Goal: Task Accomplishment & Management: Manage account settings

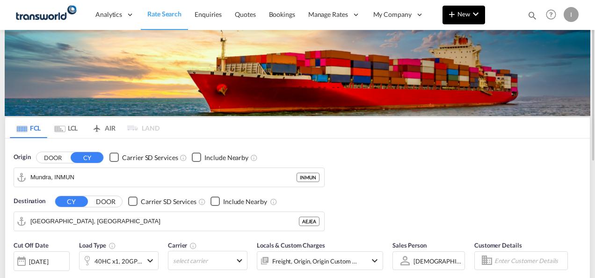
click at [463, 22] on button "New" at bounding box center [463, 15] width 43 height 19
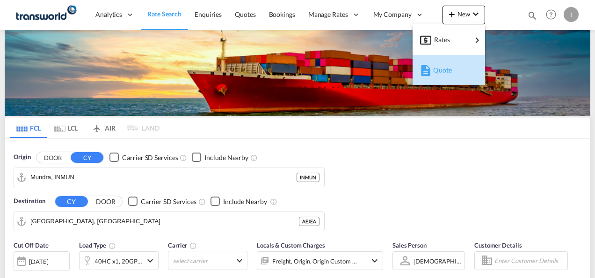
click at [424, 77] on div "button" at bounding box center [424, 69] width 8 height 23
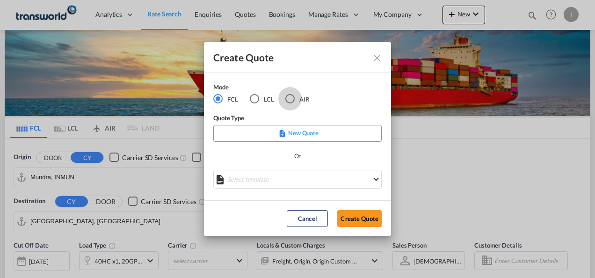
click at [287, 101] on div "AIR" at bounding box center [289, 98] width 9 height 9
click at [363, 214] on button "Create Quote" at bounding box center [359, 218] width 44 height 17
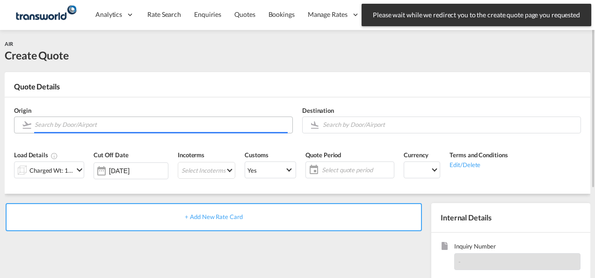
click at [137, 120] on input "Search by Door/Airport" at bounding box center [161, 124] width 253 height 16
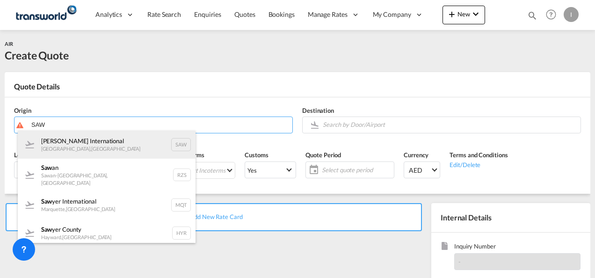
click at [80, 145] on div "[PERSON_NAME] International [GEOGRAPHIC_DATA] , [GEOGRAPHIC_DATA] SAW" at bounding box center [107, 144] width 178 height 28
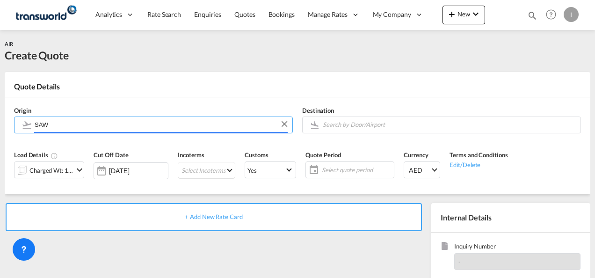
type input "[PERSON_NAME] International, [GEOGRAPHIC_DATA], SAW"
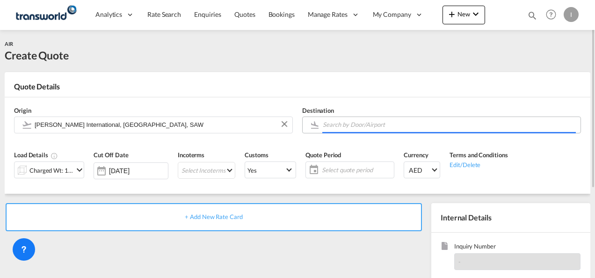
click at [346, 120] on input "Search by Door/Airport" at bounding box center [449, 124] width 253 height 16
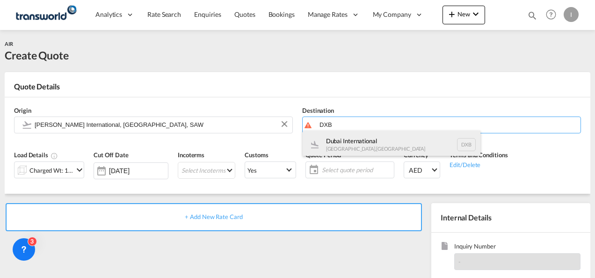
click at [343, 137] on div "Dubai International [GEOGRAPHIC_DATA] , [GEOGRAPHIC_DATA] DXB" at bounding box center [392, 144] width 178 height 28
type input "Dubai International, [GEOGRAPHIC_DATA], DXB"
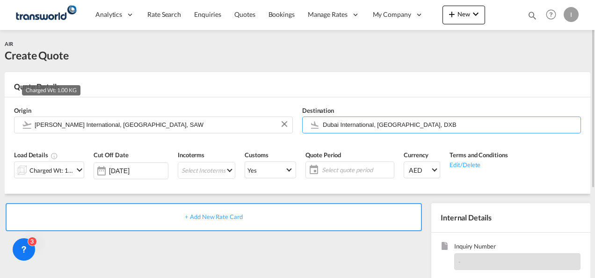
click at [51, 173] on div "Charged Wt: 1.00 KG" at bounding box center [51, 170] width 44 height 13
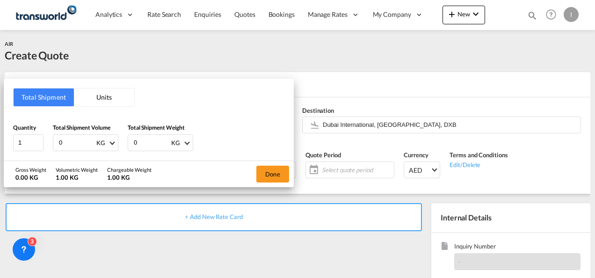
drag, startPoint x: 78, startPoint y: 137, endPoint x: 48, endPoint y: 141, distance: 29.8
click at [48, 141] on div "Quantity 1 Total Shipment Volume 0 KG CBM CFT KG LB Total Shipment Weight 0 KG …" at bounding box center [148, 137] width 271 height 28
type input "1"
click at [142, 143] on input "0" at bounding box center [151, 143] width 37 height 16
drag, startPoint x: 142, startPoint y: 143, endPoint x: 130, endPoint y: 143, distance: 12.2
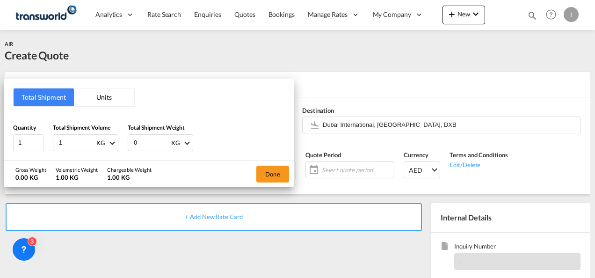
click at [130, 143] on div "0 KG KG LB" at bounding box center [160, 142] width 65 height 17
type input "45"
drag, startPoint x: 85, startPoint y: 140, endPoint x: 48, endPoint y: 139, distance: 37.4
click at [48, 139] on div "Quantity 1 Total Shipment Volume 1 KG CBM CFT KG LB Total Shipment Weight 45 KG…" at bounding box center [148, 137] width 271 height 28
type input "45"
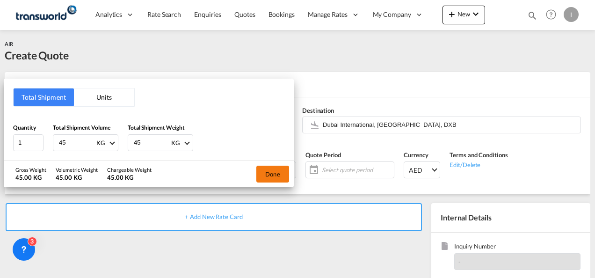
click at [287, 176] on button "Done" at bounding box center [272, 174] width 33 height 17
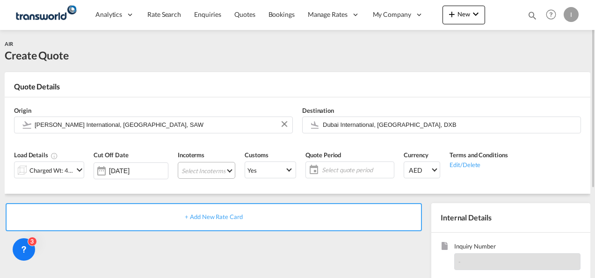
click at [213, 172] on md-select "Select Incoterms FCA - import Free Carrier FOB - import Free on Board DDP - exp…" at bounding box center [207, 170] width 58 height 17
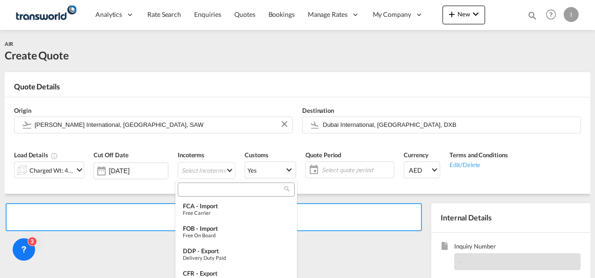
click at [201, 188] on input "search" at bounding box center [233, 189] width 104 height 8
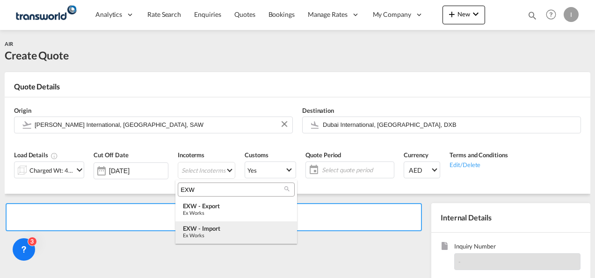
type input "EXW"
click at [209, 222] on md-option "EXW - import Ex Works" at bounding box center [236, 232] width 122 height 22
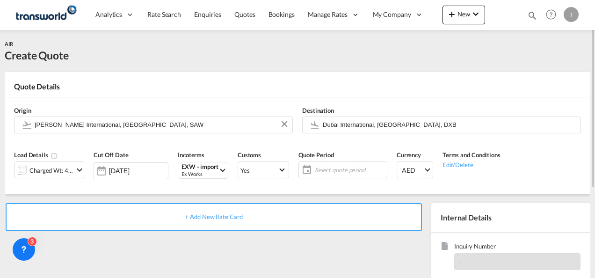
click at [328, 167] on span "Select quote period" at bounding box center [350, 170] width 70 height 8
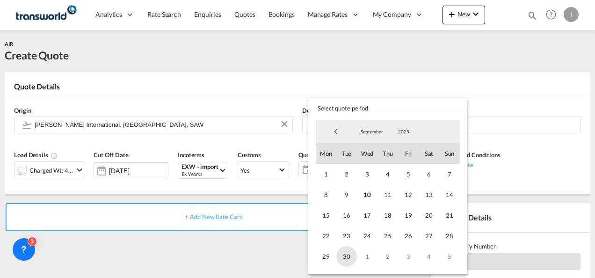
click at [349, 261] on span "30" at bounding box center [346, 256] width 21 height 21
click at [282, 246] on md-backdrop at bounding box center [297, 139] width 595 height 278
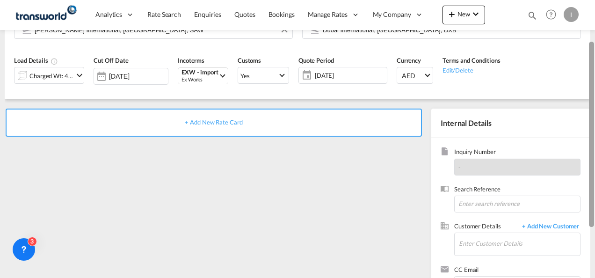
drag, startPoint x: 593, startPoint y: 146, endPoint x: 592, endPoint y: 210, distance: 64.6
click at [592, 210] on div at bounding box center [591, 134] width 5 height 185
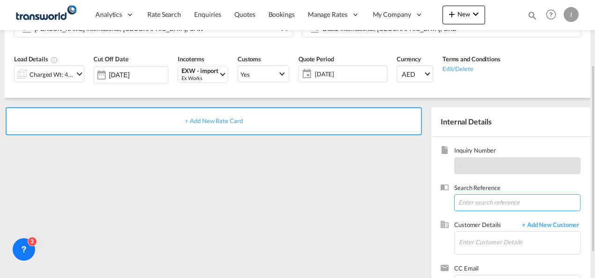
click at [462, 198] on input at bounding box center [517, 202] width 126 height 17
paste input "TWI 21701"
type input "TWI 21701"
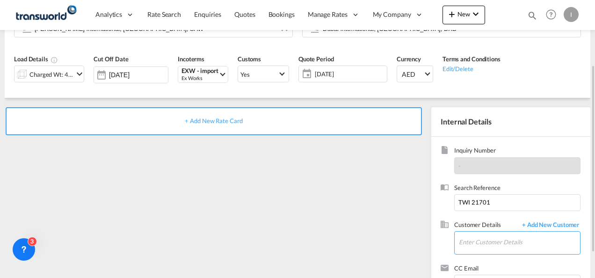
click at [478, 250] on input "Enter Customer Details" at bounding box center [519, 241] width 121 height 21
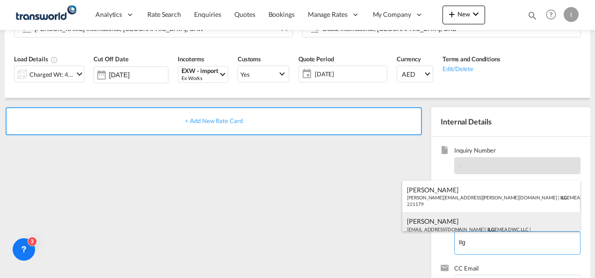
click at [452, 223] on div "[PERSON_NAME] [EMAIL_ADDRESS][DOMAIN_NAME] | ILG EMEA DWC LLC | 221179" at bounding box center [491, 228] width 178 height 32
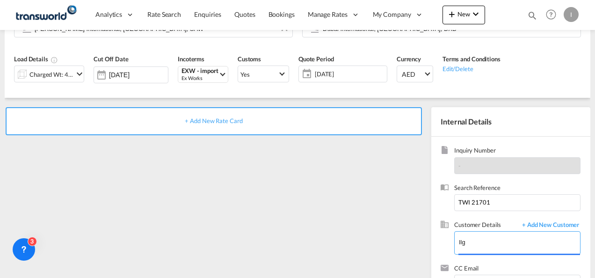
type input "ILG EMEA DWC LLC, [PERSON_NAME], [EMAIL_ADDRESS][DOMAIN_NAME]"
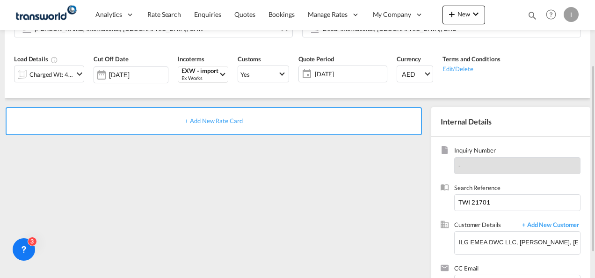
click at [217, 121] on span "+ Add New Rate Card" at bounding box center [214, 120] width 58 height 7
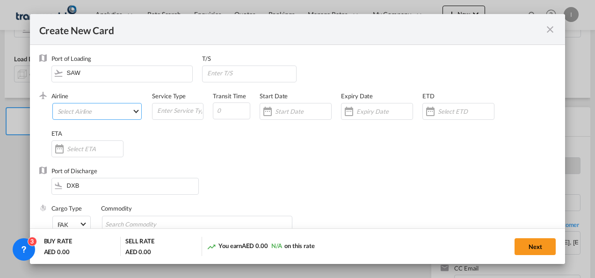
click at [106, 104] on md-select "Select Airline" at bounding box center [97, 111] width 90 height 17
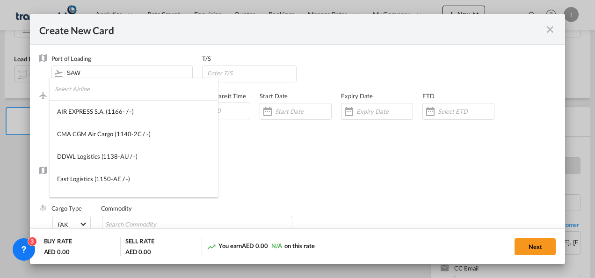
click at [100, 91] on input "search" at bounding box center [136, 89] width 163 height 22
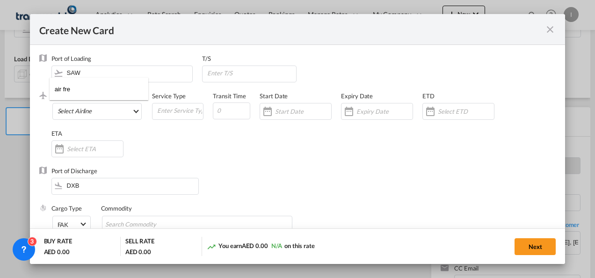
drag, startPoint x: 83, startPoint y: 89, endPoint x: 8, endPoint y: 95, distance: 74.6
click at [8, 95] on body "Analytics Reports Dashboard Rate Search Enquiries Quotes Bookings" at bounding box center [297, 139] width 595 height 278
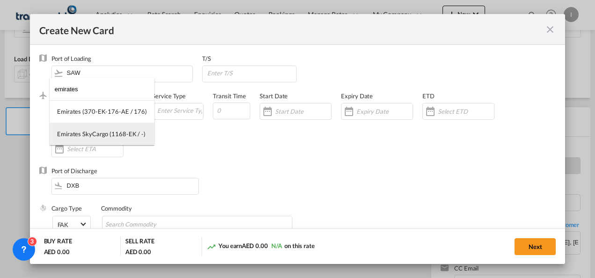
type input "emirates"
click at [82, 134] on div "Emirates SkyCargo (1168-EK / -)" at bounding box center [101, 134] width 88 height 8
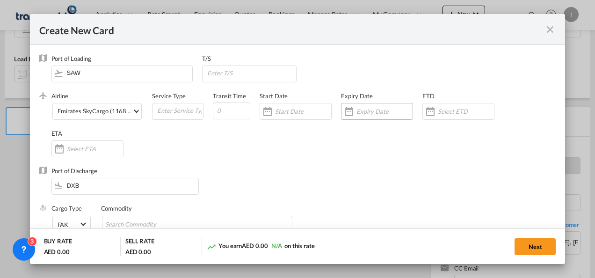
click at [370, 107] on div "Create New CardPort ..." at bounding box center [377, 111] width 72 height 17
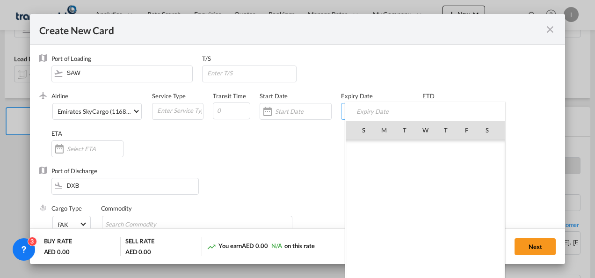
scroll to position [216616, 0]
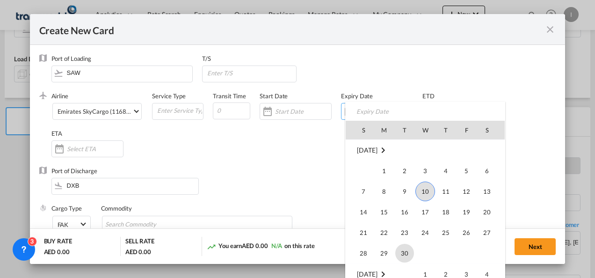
click at [407, 248] on span "30" at bounding box center [404, 253] width 19 height 19
type input "[DATE]"
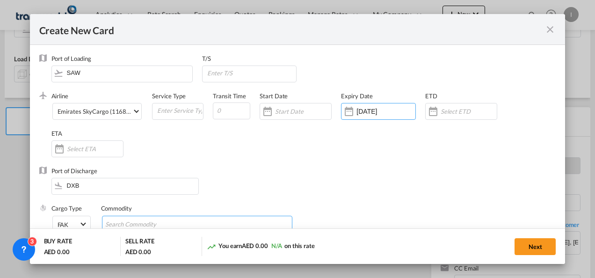
click at [159, 221] on input "Search Commodity" at bounding box center [148, 224] width 86 height 15
type input "General Cargo"
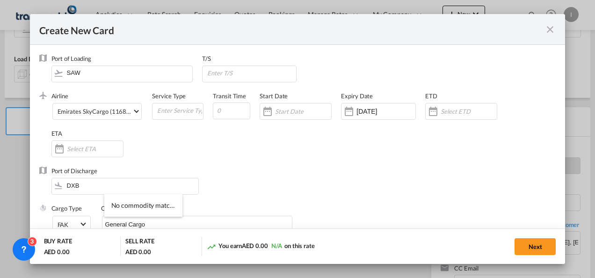
click at [251, 182] on div "Port of Discharge DXB" at bounding box center [297, 184] width 517 height 37
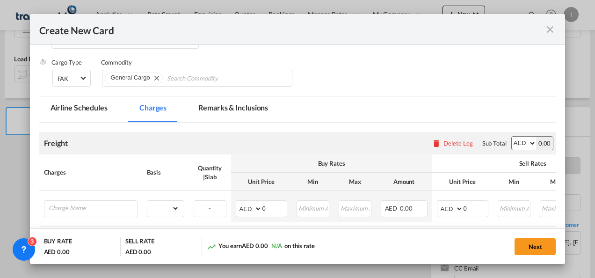
scroll to position [152, 0]
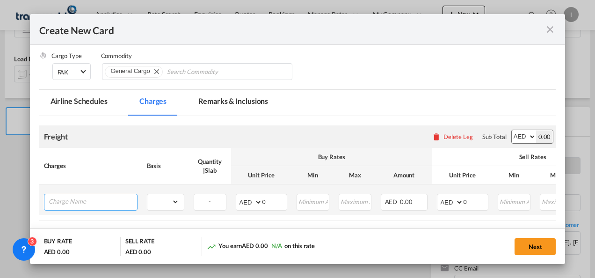
click at [119, 198] on input "Charge Name" at bounding box center [93, 201] width 88 height 14
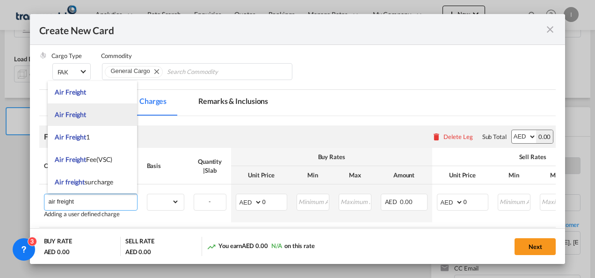
click at [70, 113] on span "Air Freight" at bounding box center [70, 114] width 31 height 8
type input "Air Freight"
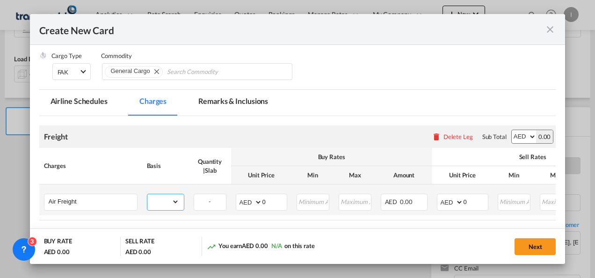
click at [167, 200] on select "gross_weight volumetric_weight per_shipment per_bl per_km % on air freight per_…" at bounding box center [163, 201] width 32 height 15
select select "per_shipment"
click at [147, 194] on select "gross_weight volumetric_weight per_shipment per_bl per_km % on air freight per_…" at bounding box center [163, 201] width 32 height 15
drag, startPoint x: 268, startPoint y: 203, endPoint x: 251, endPoint y: 203, distance: 17.8
click at [251, 203] on md-input-container "AED AFN ALL AMD ANG AOA ARS AUD AWG AZN BAM BBD BDT BGN BHD BIF BMD BND BOB BRL…" at bounding box center [261, 202] width 51 height 17
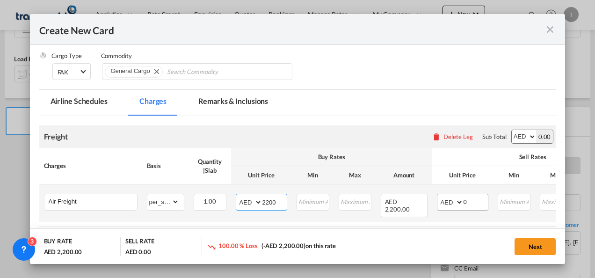
type input "2200"
click at [477, 197] on input "0" at bounding box center [475, 201] width 24 height 14
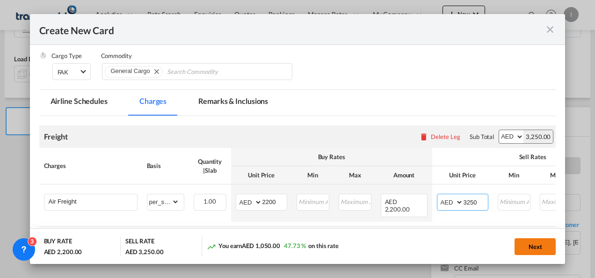
type input "3250"
click at [522, 243] on button "Next" at bounding box center [534, 246] width 41 height 17
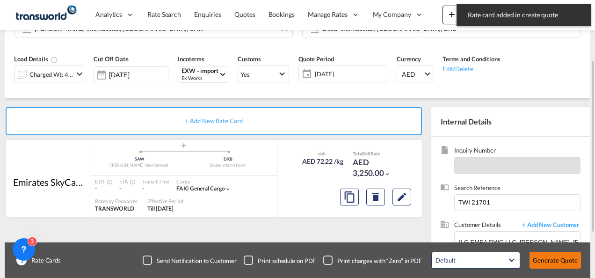
click at [542, 255] on button "Generate Quote" at bounding box center [554, 260] width 51 height 17
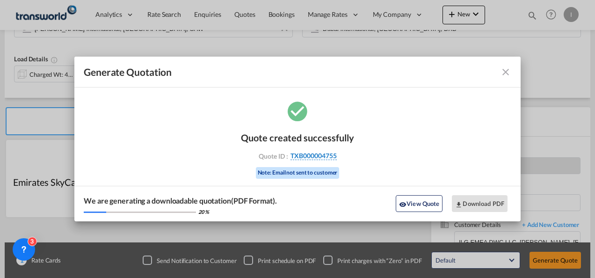
click at [319, 158] on span "TXB000004755" at bounding box center [313, 156] width 46 height 8
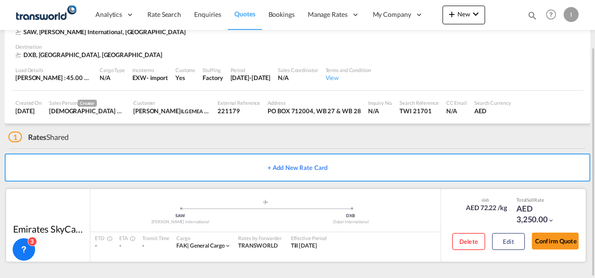
scroll to position [57, 0]
click at [549, 243] on button "Confirm Quote" at bounding box center [555, 241] width 47 height 17
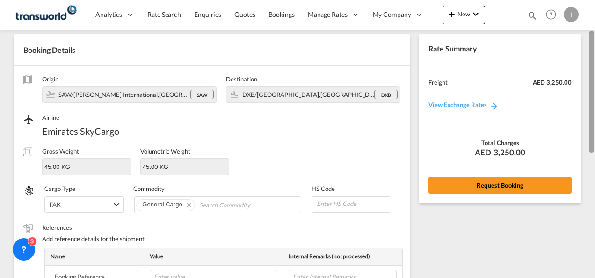
scroll to position [29, 0]
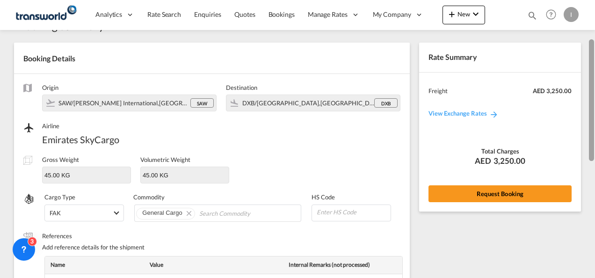
drag, startPoint x: 593, startPoint y: 198, endPoint x: 586, endPoint y: 59, distance: 139.5
click at [586, 59] on md-content "Analytics Reports Dashboard Rate Search Enquiries Quotes Bookings" at bounding box center [297, 139] width 595 height 278
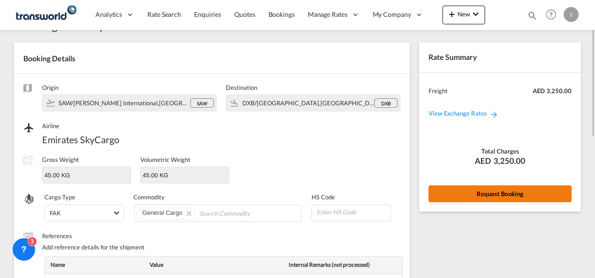
click at [499, 190] on button "Request Booking" at bounding box center [499, 193] width 143 height 17
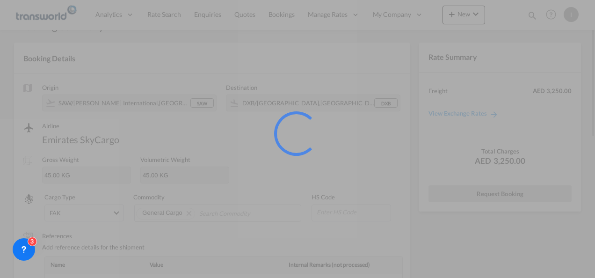
scroll to position [17, 0]
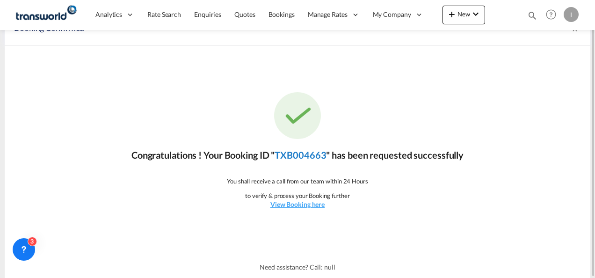
click at [302, 156] on link "TXB004663" at bounding box center [299, 154] width 51 height 11
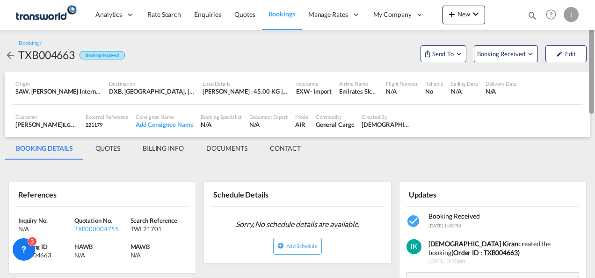
drag, startPoint x: 592, startPoint y: 167, endPoint x: 586, endPoint y: 65, distance: 102.1
drag, startPoint x: 586, startPoint y: 65, endPoint x: 444, endPoint y: 56, distance: 142.0
click at [444, 56] on span "Send To" at bounding box center [442, 53] width 23 height 9
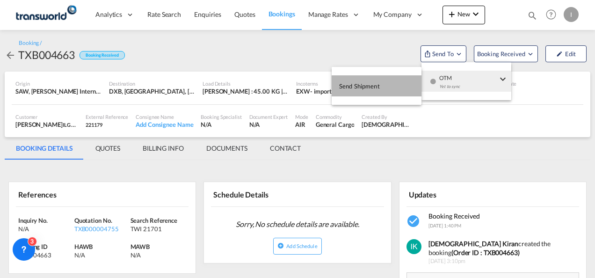
click at [394, 92] on button "Send Shipment" at bounding box center [377, 85] width 90 height 21
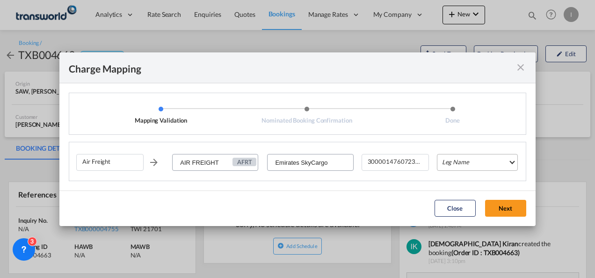
click at [472, 163] on md-select "Leg Name HANDLING ORIGIN HANDLING DESTINATION OTHERS TL PICK UP CUSTOMS ORIGIN …" at bounding box center [477, 162] width 81 height 17
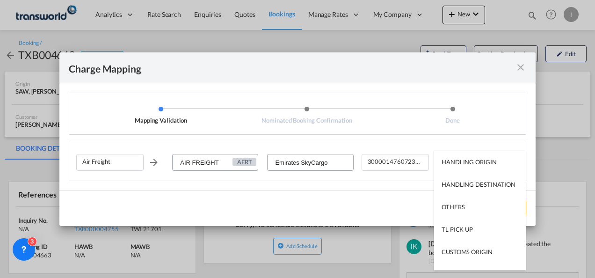
drag, startPoint x: 524, startPoint y: 211, endPoint x: 393, endPoint y: 210, distance: 130.9
click at [393, 210] on md-backdrop at bounding box center [297, 139] width 595 height 278
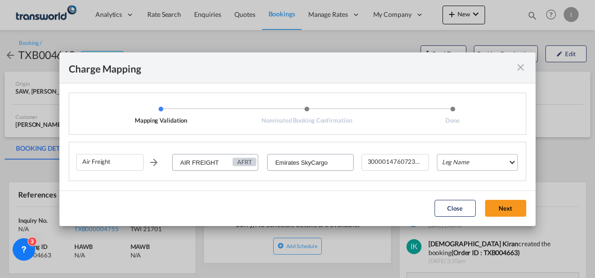
click at [511, 163] on md-select "Leg Name" at bounding box center [477, 162] width 81 height 17
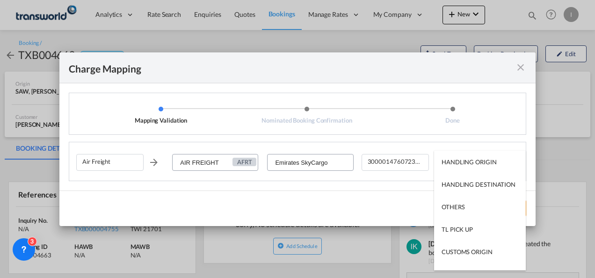
scroll to position [60, 0]
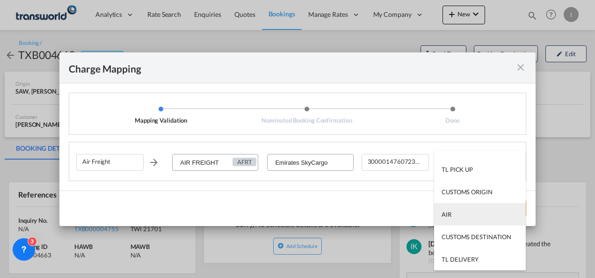
click at [458, 212] on md-option "AIR" at bounding box center [480, 214] width 92 height 22
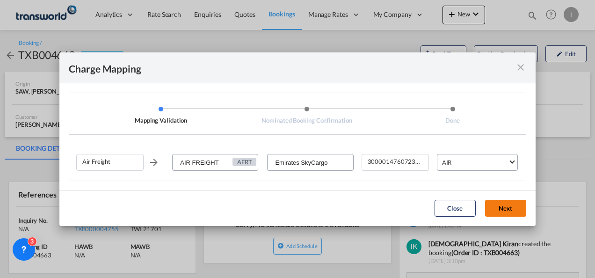
click at [504, 209] on button "Next" at bounding box center [505, 208] width 41 height 17
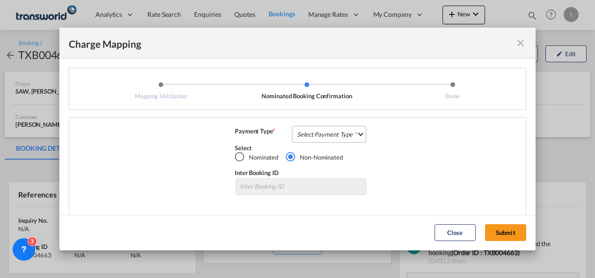
click at [328, 133] on md-select "Select Payment Type COLLECT PREPAID" at bounding box center [329, 134] width 74 height 17
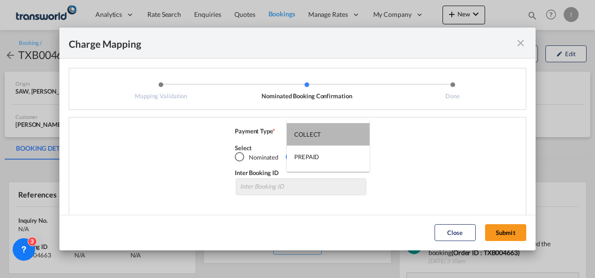
click at [328, 133] on md-option "COLLECT" at bounding box center [328, 134] width 83 height 22
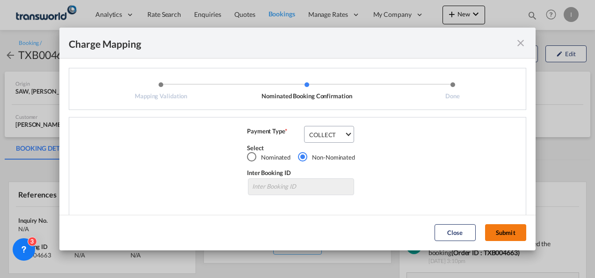
click at [498, 231] on button "Submit" at bounding box center [505, 232] width 41 height 17
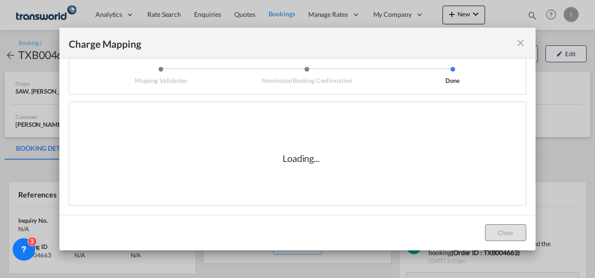
scroll to position [0, 0]
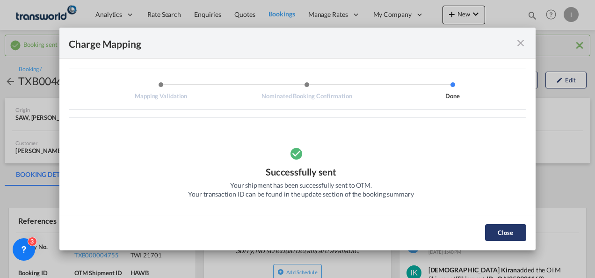
click at [500, 228] on button "Close" at bounding box center [505, 232] width 41 height 17
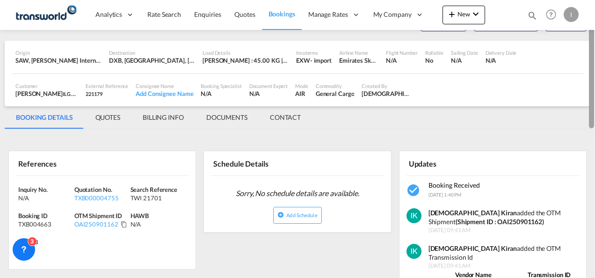
drag, startPoint x: 592, startPoint y: 92, endPoint x: 590, endPoint y: 114, distance: 22.1
click at [590, 114] on div at bounding box center [591, 76] width 5 height 104
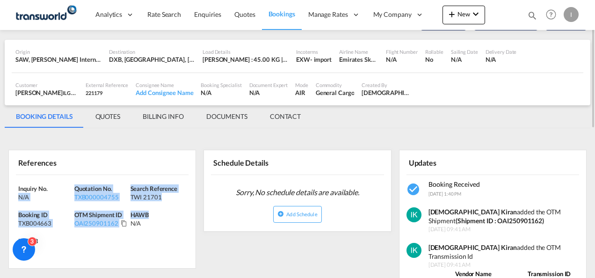
drag, startPoint x: 165, startPoint y: 213, endPoint x: 14, endPoint y: 191, distance: 152.2
click at [14, 191] on div "Inquiry No. N/A Quotation No. TXB000004755 Search Reference TWI 21701 Booking I…" at bounding box center [102, 221] width 187 height 93
drag, startPoint x: 14, startPoint y: 191, endPoint x: 4, endPoint y: 186, distance: 11.5
copy div "Inquiry No. N/A Quotation No. TXB000004755 Search Reference TWI 21701 Booking I…"
